Goal: Transaction & Acquisition: Purchase product/service

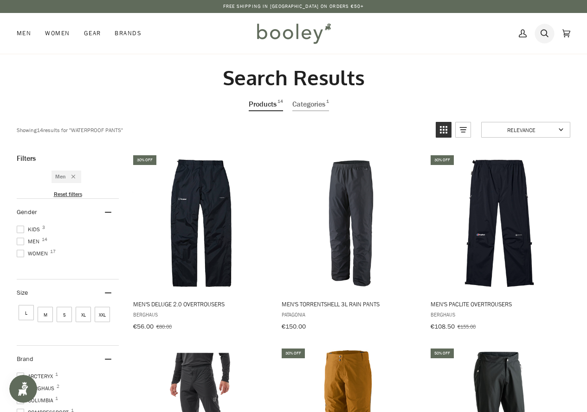
click at [552, 33] on link "Search" at bounding box center [544, 33] width 22 height 41
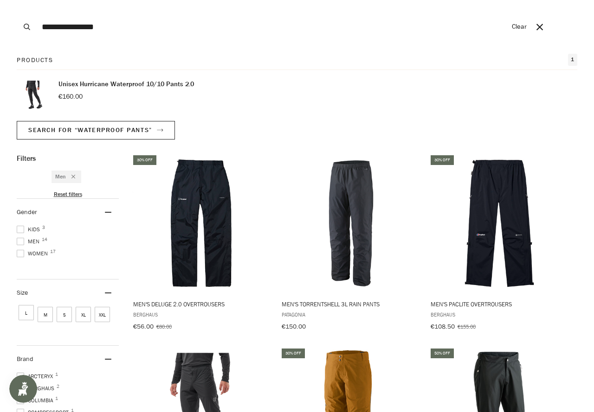
click at [510, 27] on button "Clear" at bounding box center [519, 27] width 24 height 54
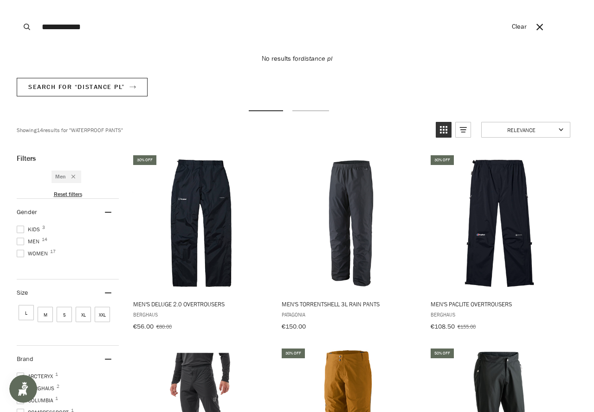
type input "**********"
click at [17, 0] on button "Search" at bounding box center [27, 27] width 20 height 54
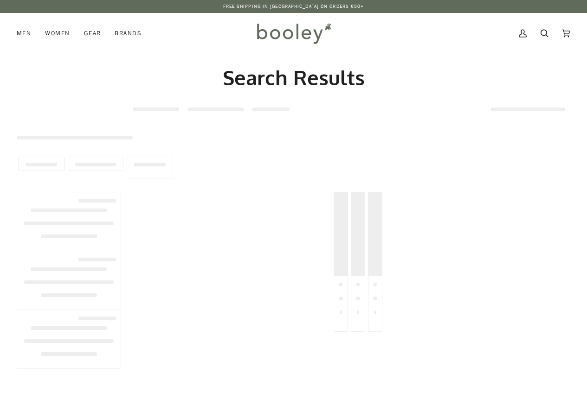
type input "**********"
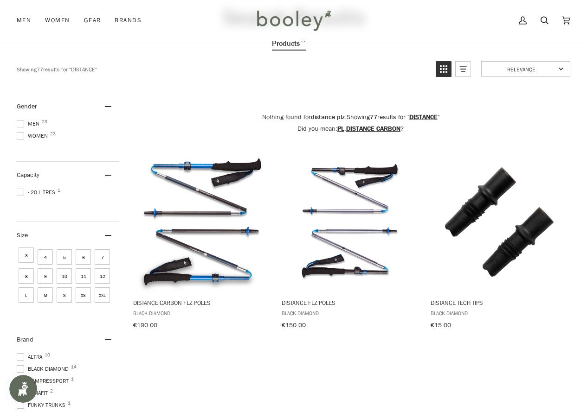
scroll to position [93, 0]
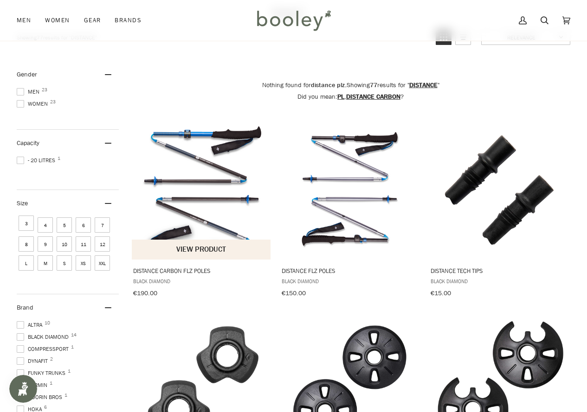
click at [186, 187] on img "Distance Carbon FLZ Poles" at bounding box center [201, 190] width 139 height 139
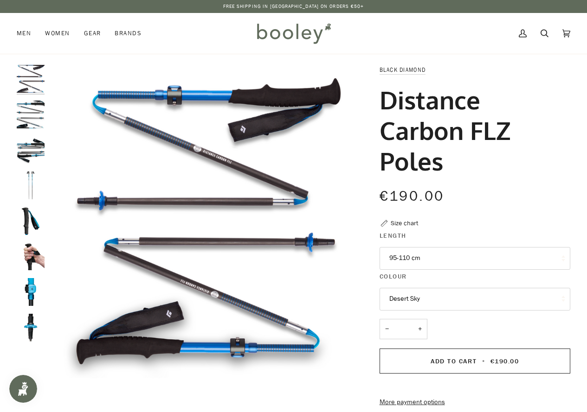
click at [441, 295] on button "Desert Sky" at bounding box center [474, 299] width 191 height 23
click at [429, 258] on button "95-110 cm" at bounding box center [474, 258] width 191 height 23
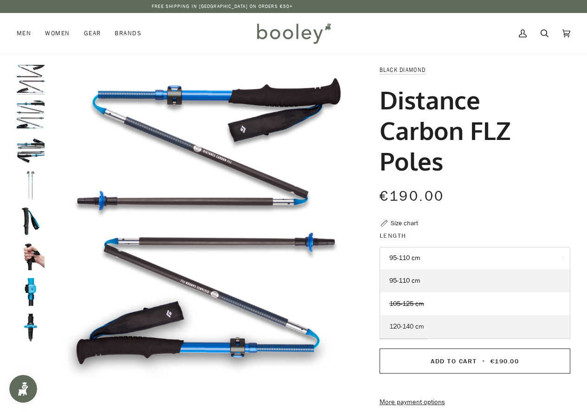
click at [418, 324] on span "120-140 cm" at bounding box center [406, 326] width 35 height 9
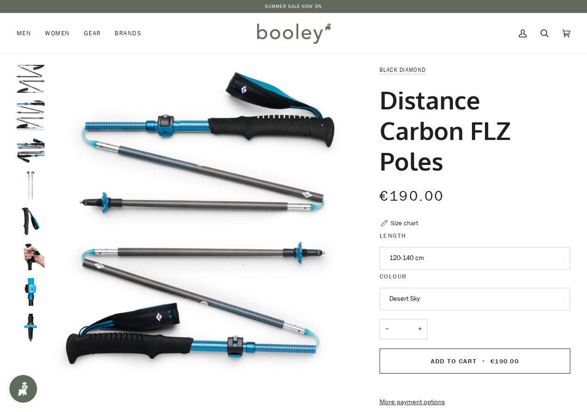
click at [552, 106] on h1 "Distance Carbon FLZ Poles" at bounding box center [471, 130] width 184 height 92
